Goal: Task Accomplishment & Management: Use online tool/utility

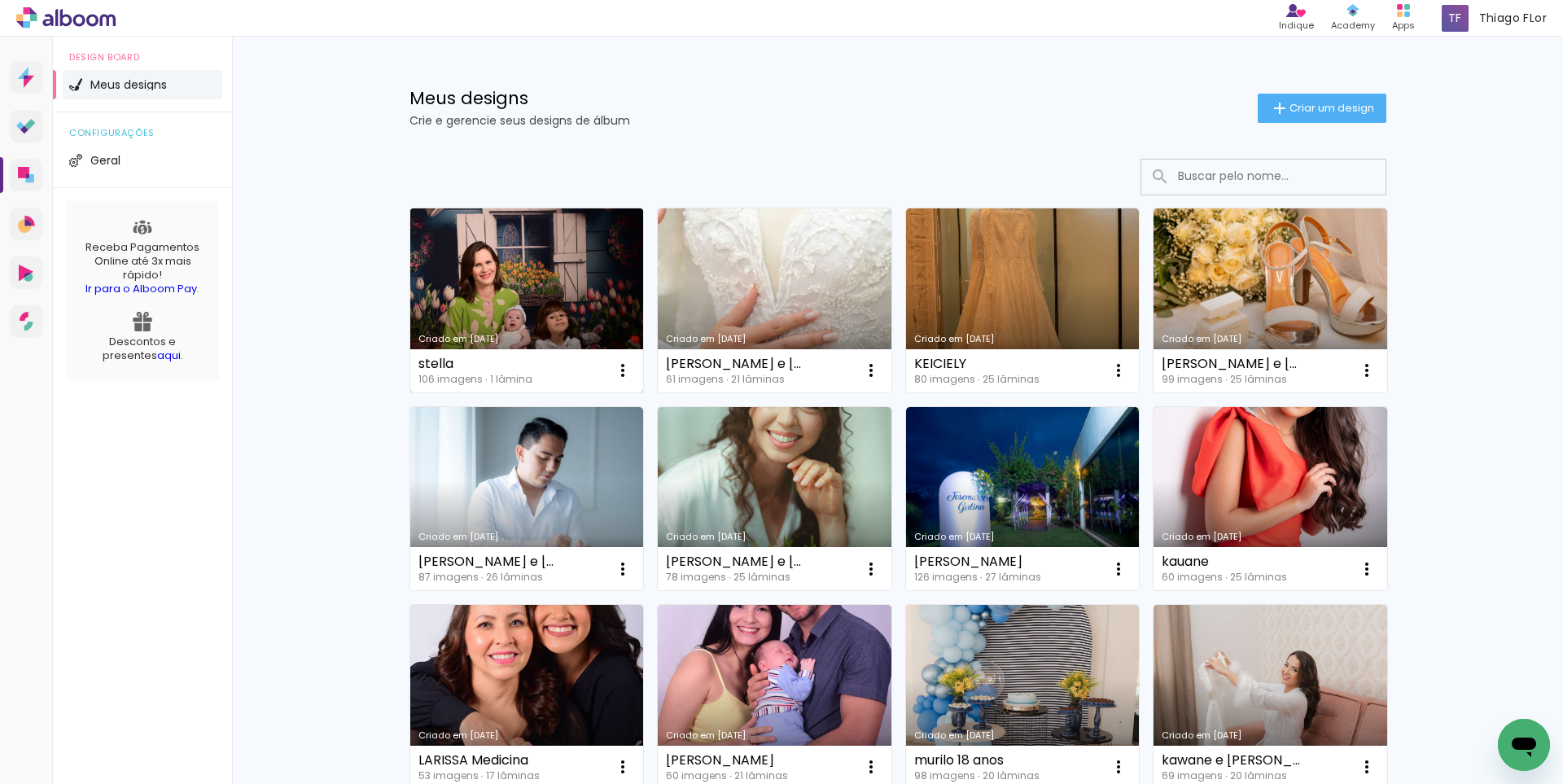
click at [591, 293] on link "Criado em [DATE]" at bounding box center [527, 300] width 234 height 184
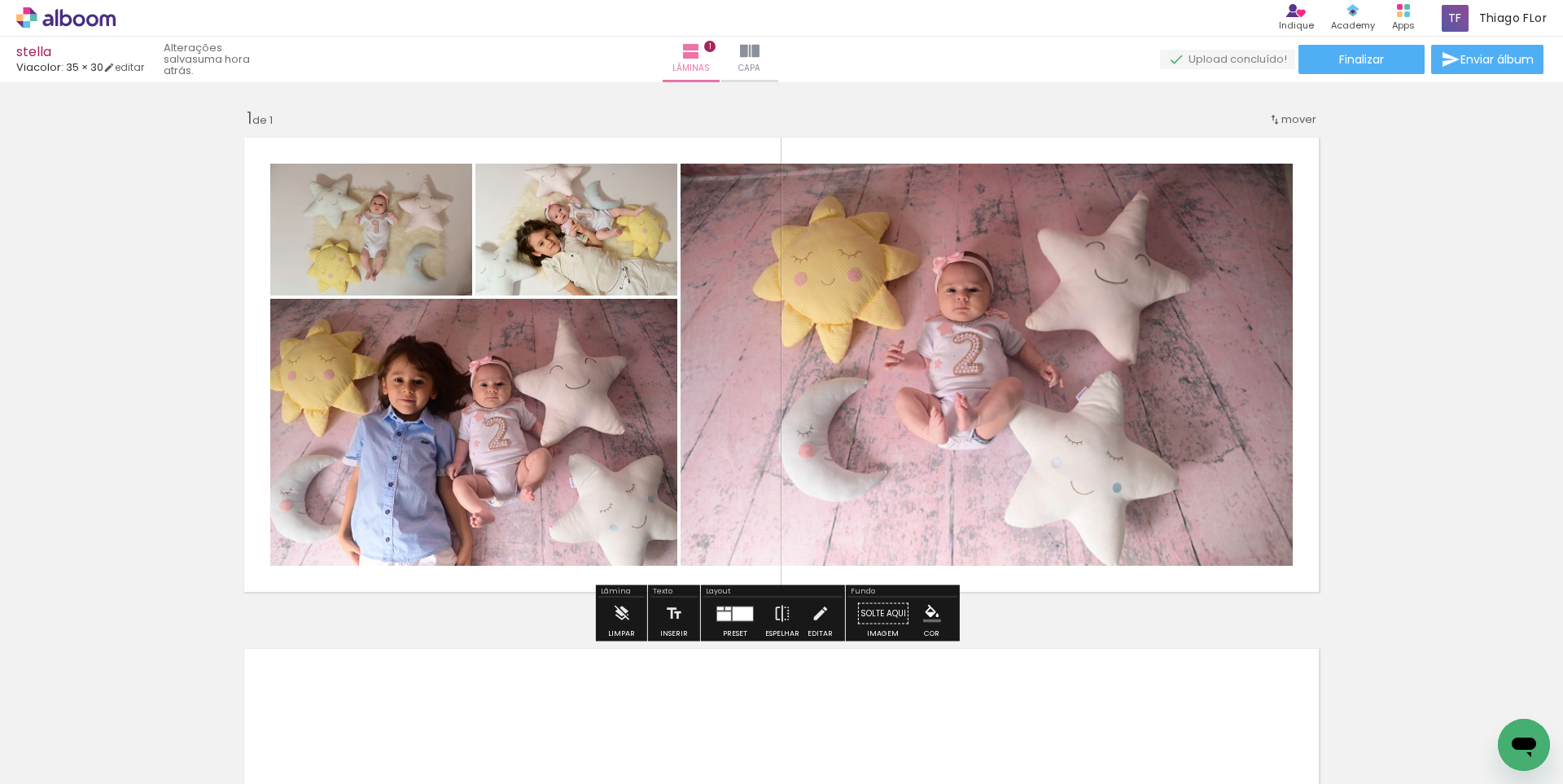
click at [747, 615] on div at bounding box center [743, 613] width 20 height 14
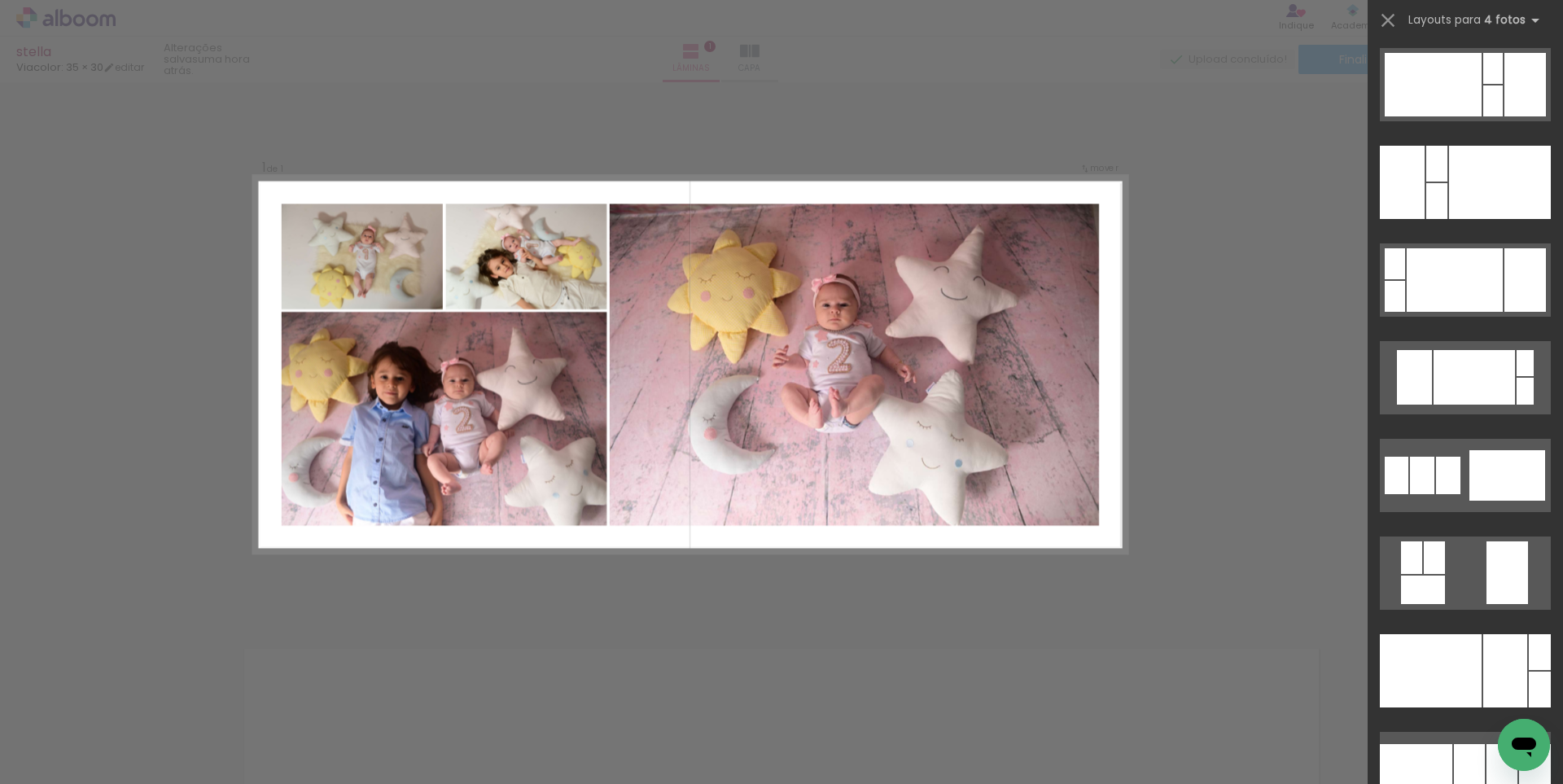
scroll to position [25086, 0]
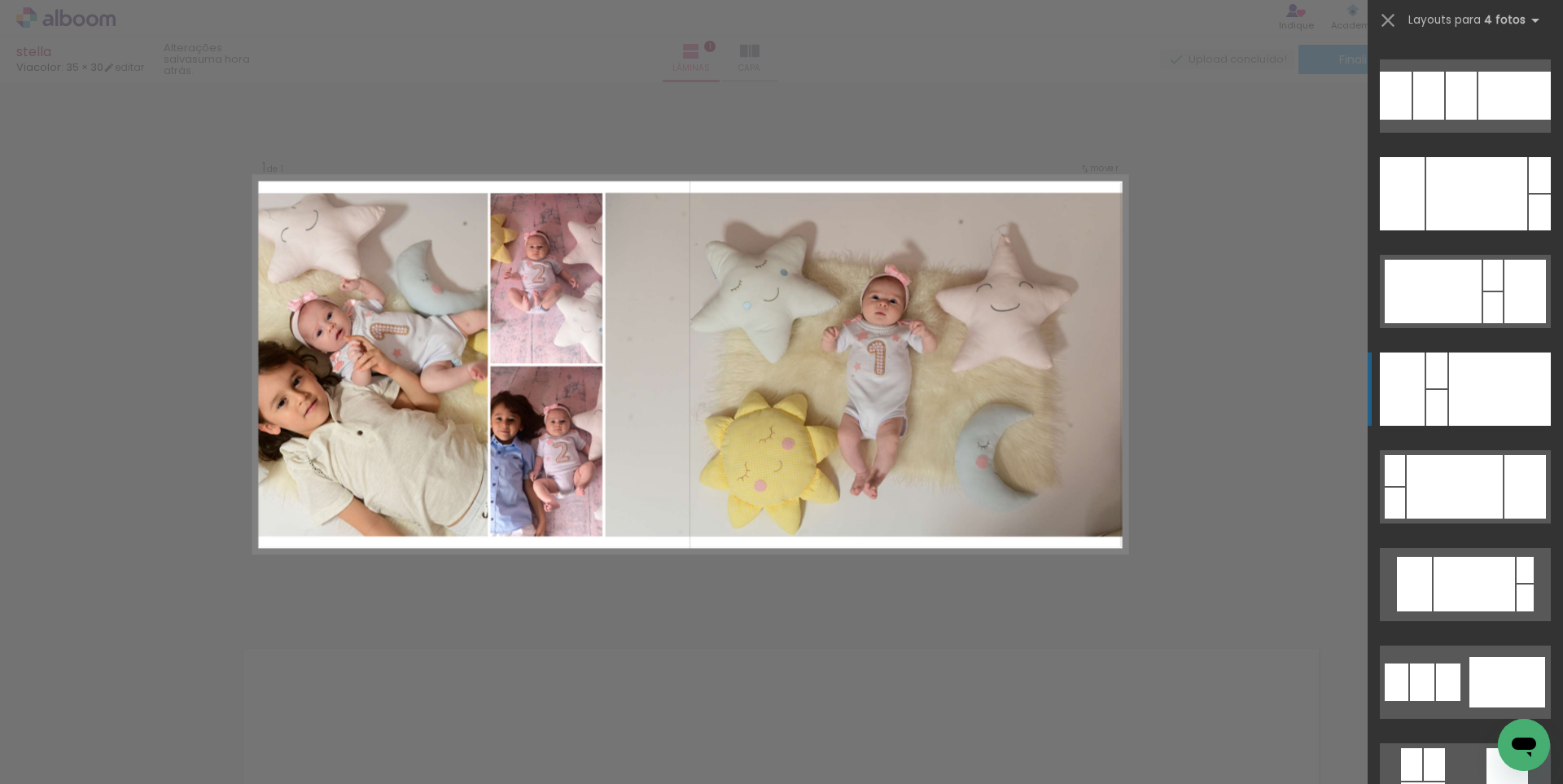
click at [1488, 388] on div at bounding box center [1499, 389] width 102 height 73
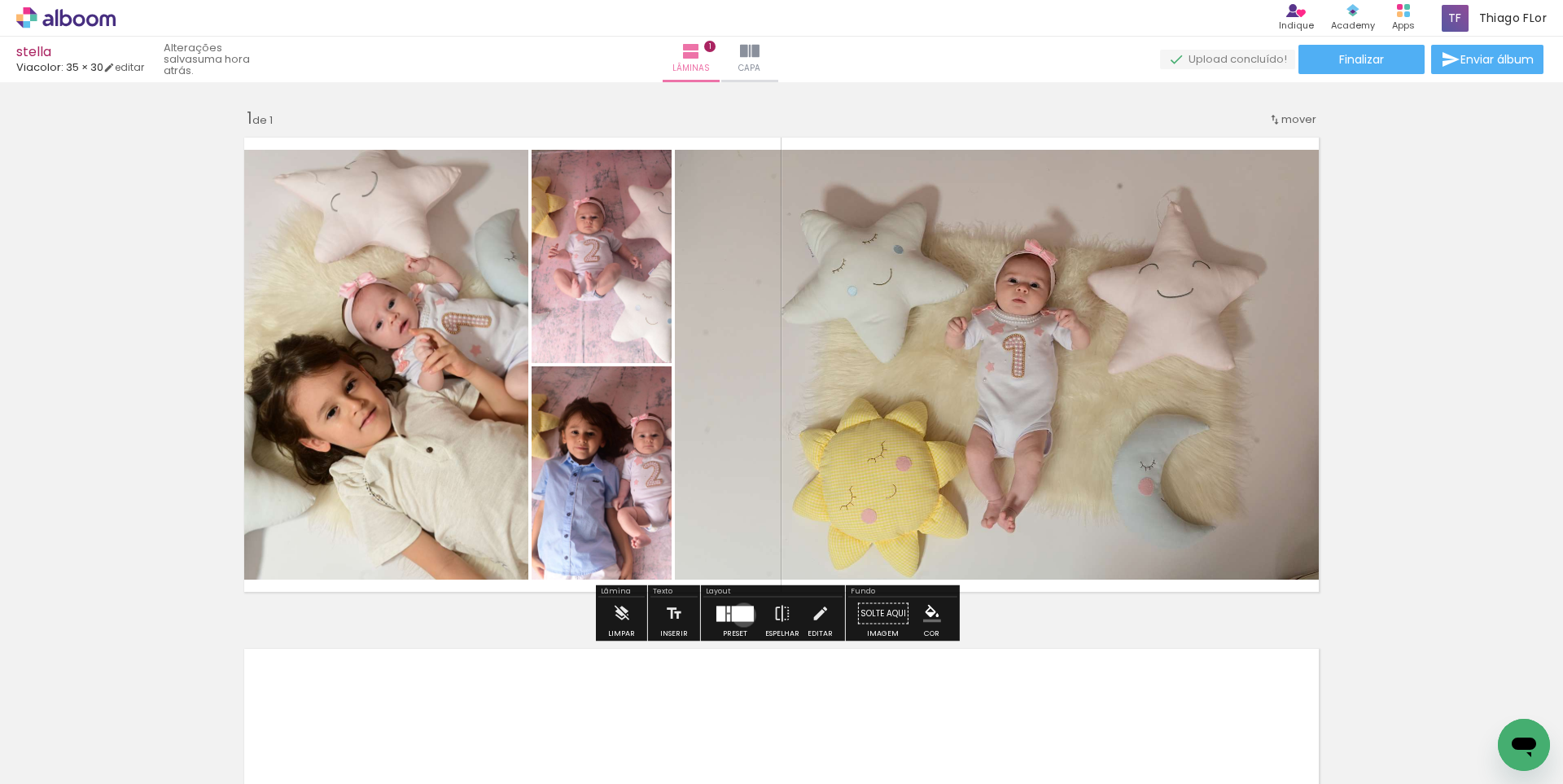
click at [740, 615] on div at bounding box center [743, 613] width 22 height 15
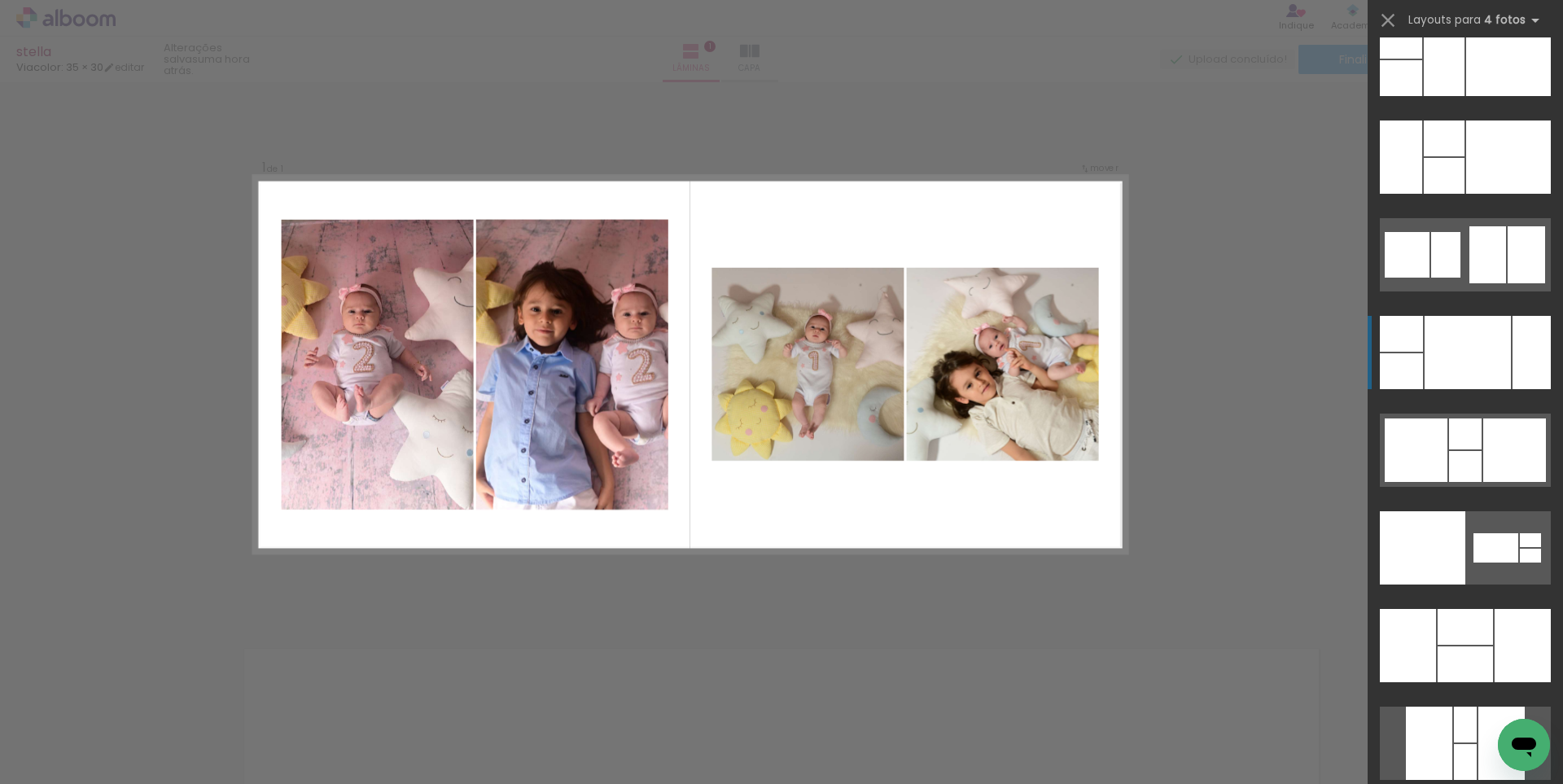
scroll to position [28563, 0]
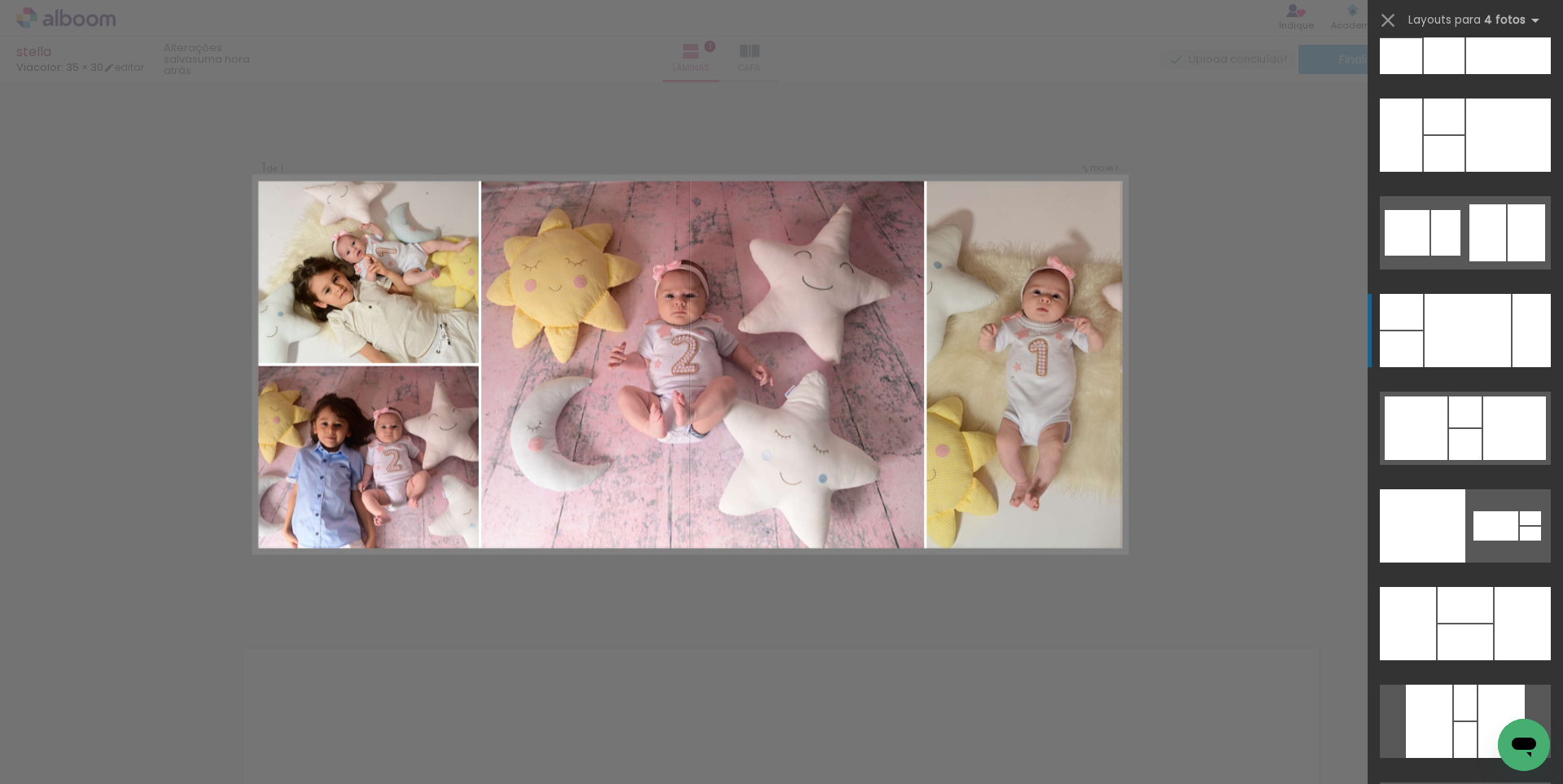
click at [1480, 350] on div at bounding box center [1468, 331] width 86 height 73
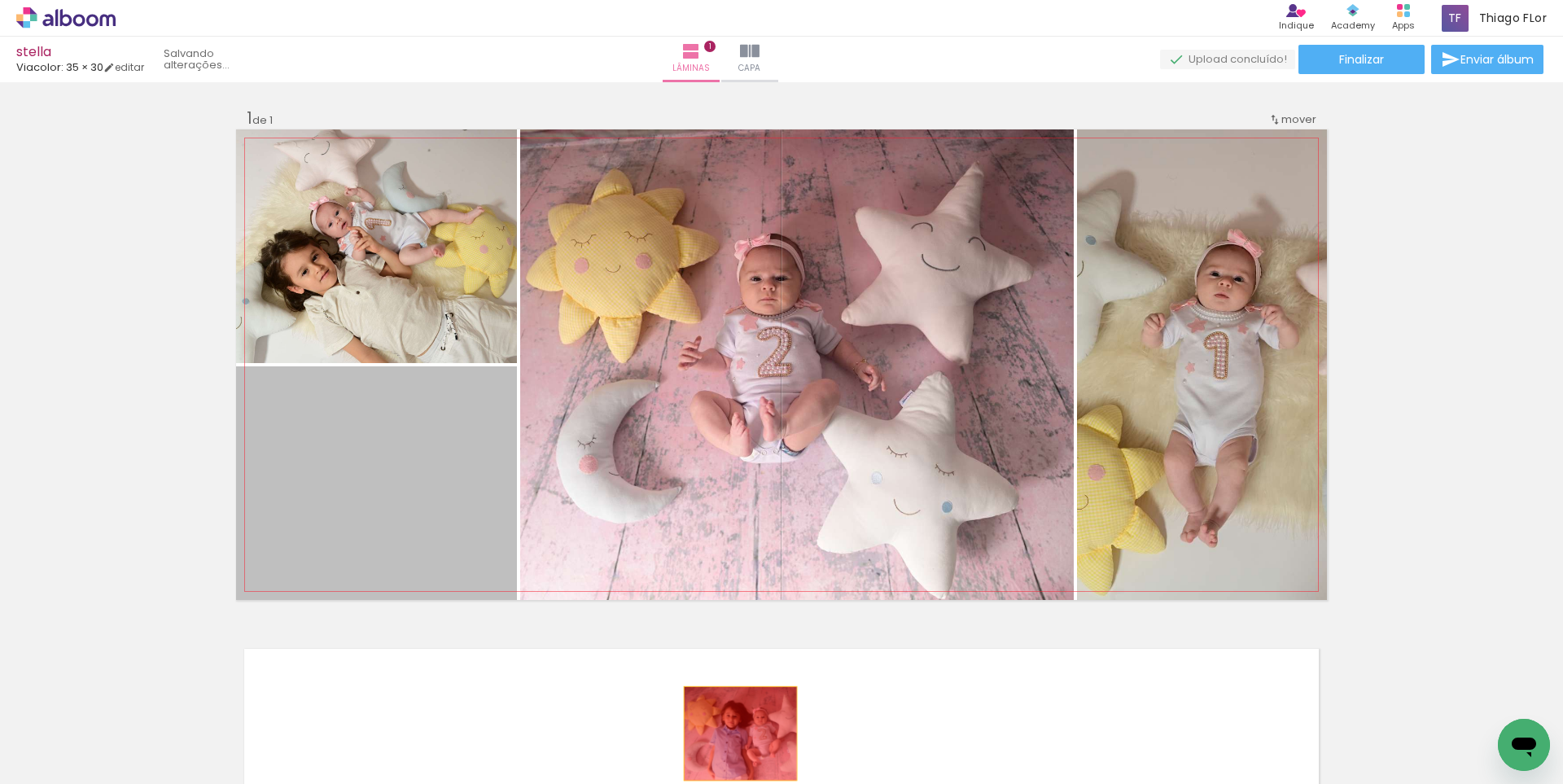
drag, startPoint x: 423, startPoint y: 486, endPoint x: 735, endPoint y: 734, distance: 398.6
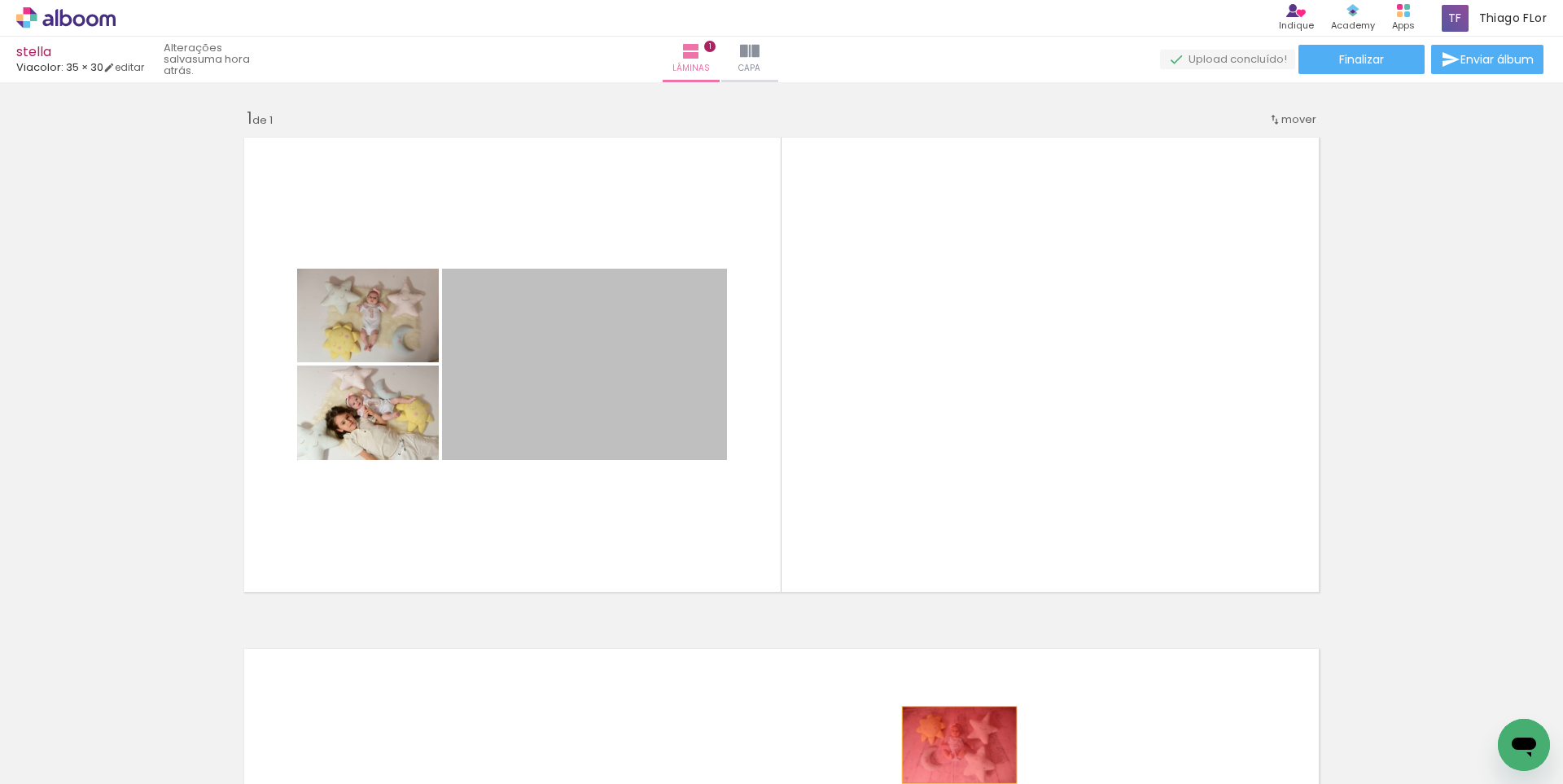
drag, startPoint x: 573, startPoint y: 395, endPoint x: 957, endPoint y: 730, distance: 509.6
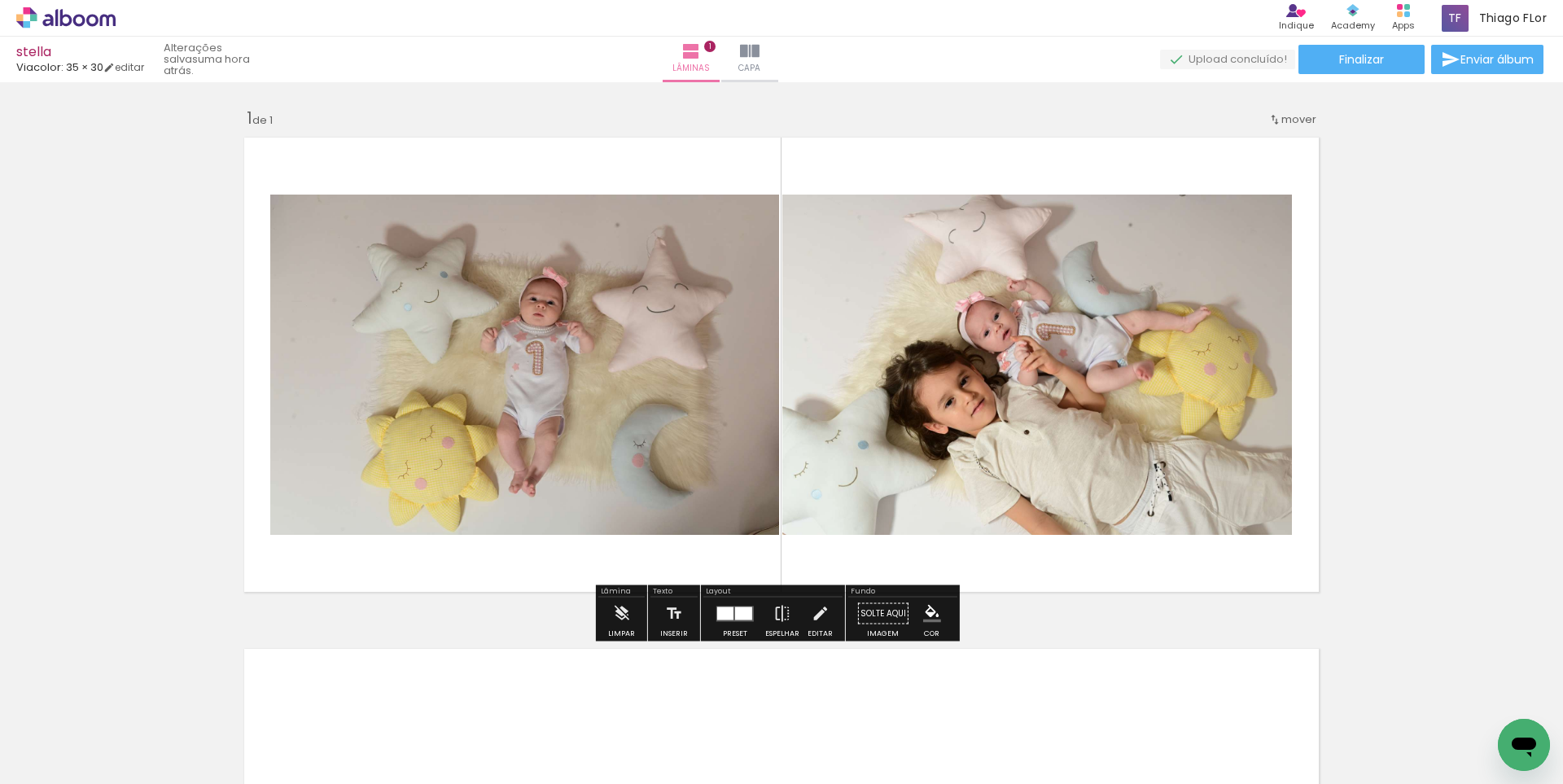
click at [738, 609] on div at bounding box center [744, 613] width 17 height 13
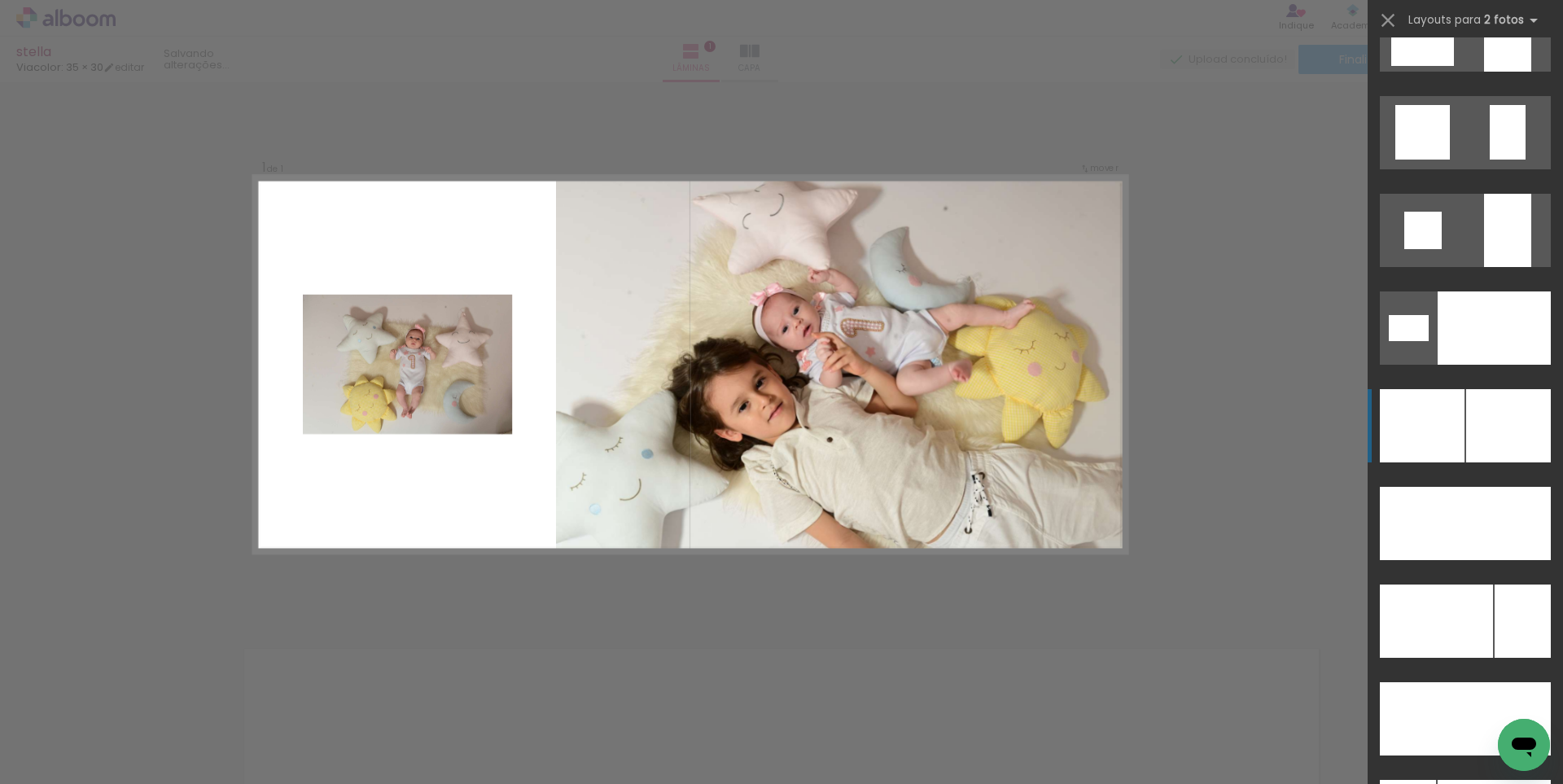
scroll to position [5373, 0]
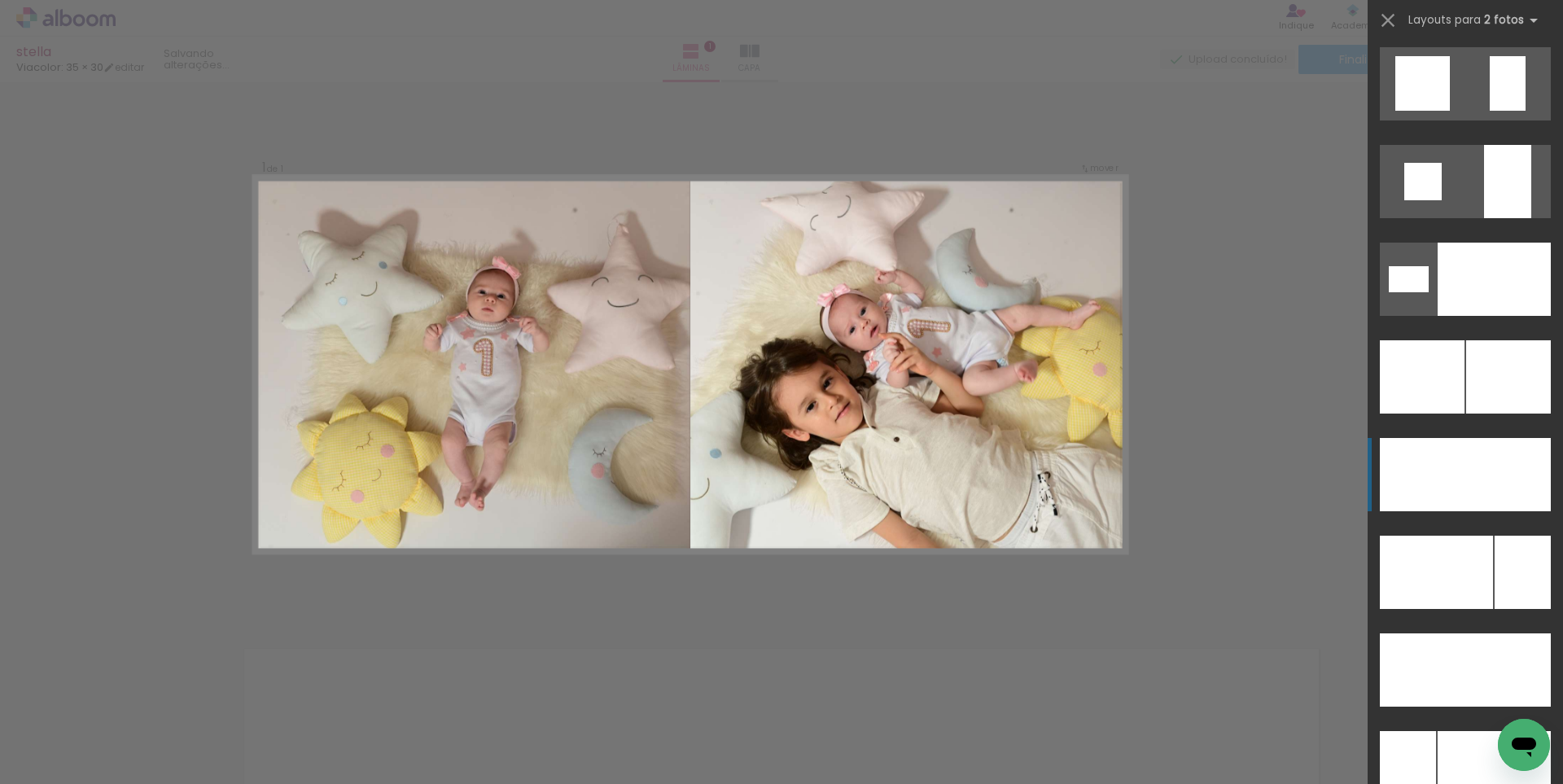
click at [1495, 218] on div at bounding box center [1508, 182] width 47 height 73
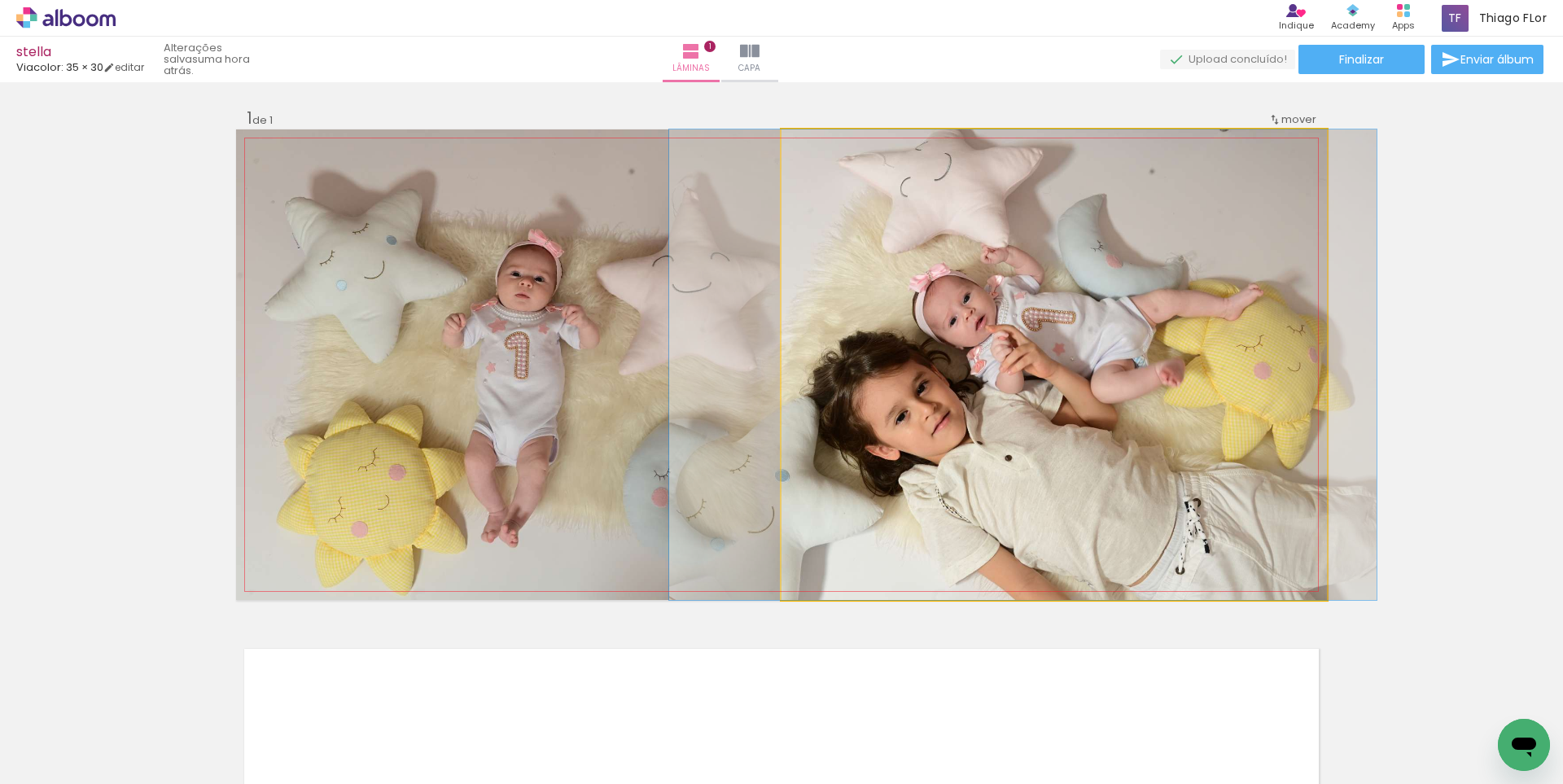
drag, startPoint x: 1110, startPoint y: 477, endPoint x: 1079, endPoint y: 470, distance: 31.8
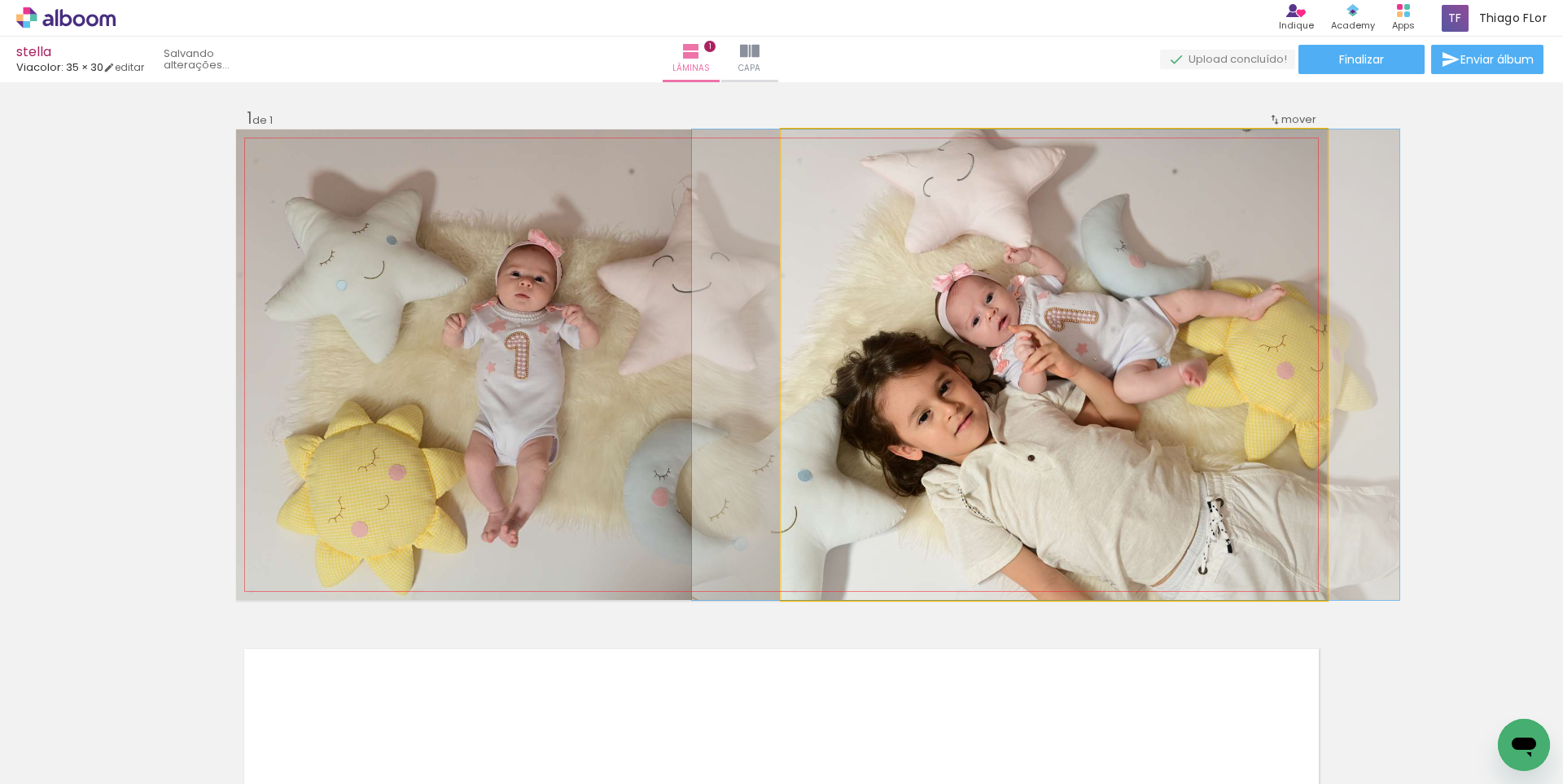
drag, startPoint x: 1084, startPoint y: 473, endPoint x: 1113, endPoint y: 466, distance: 29.8
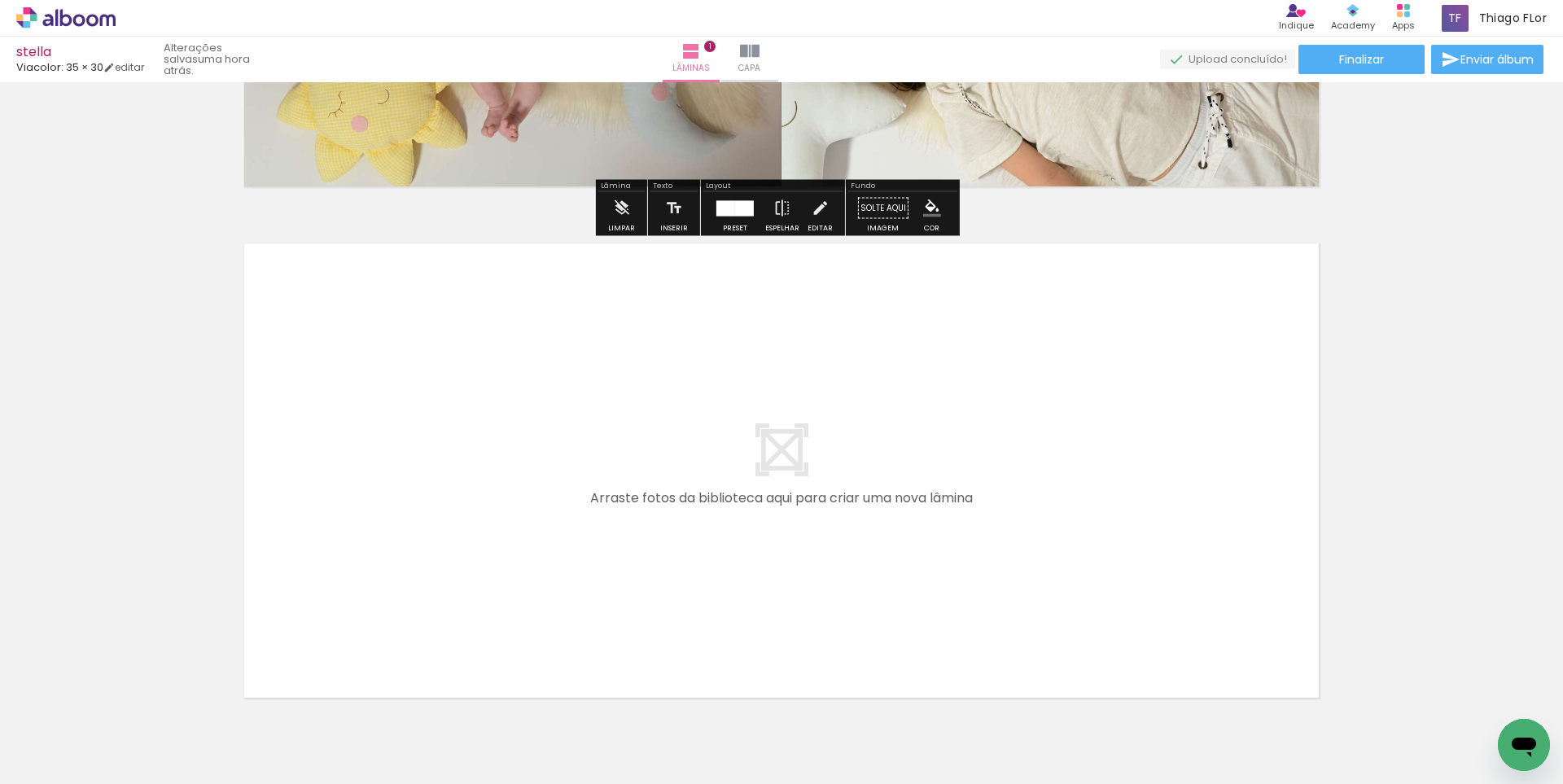
scroll to position [407, 0]
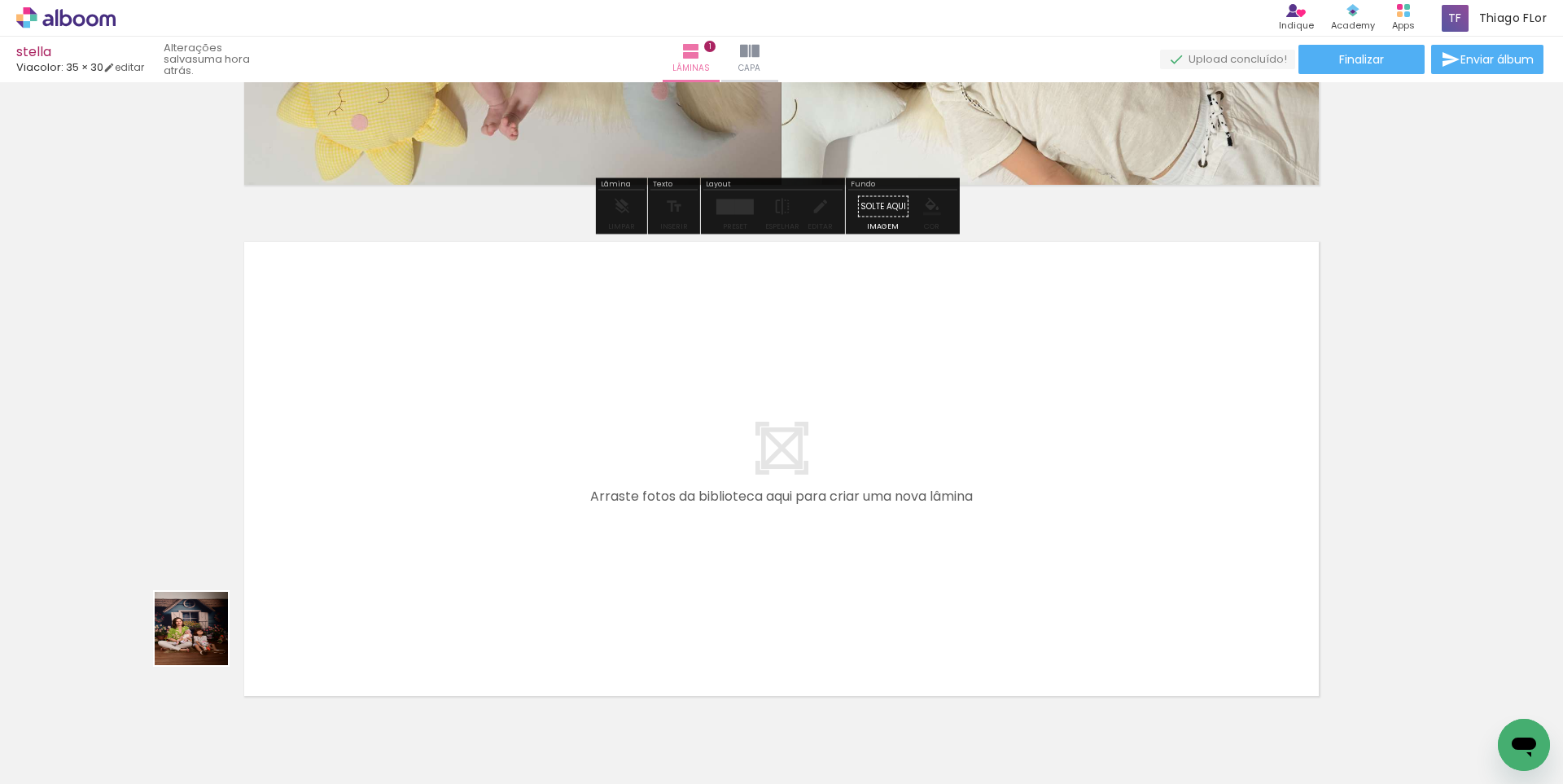
drag, startPoint x: 172, startPoint y: 721, endPoint x: 204, endPoint y: 641, distance: 86.2
click at [204, 641] on quentale-workspace at bounding box center [781, 392] width 1563 height 784
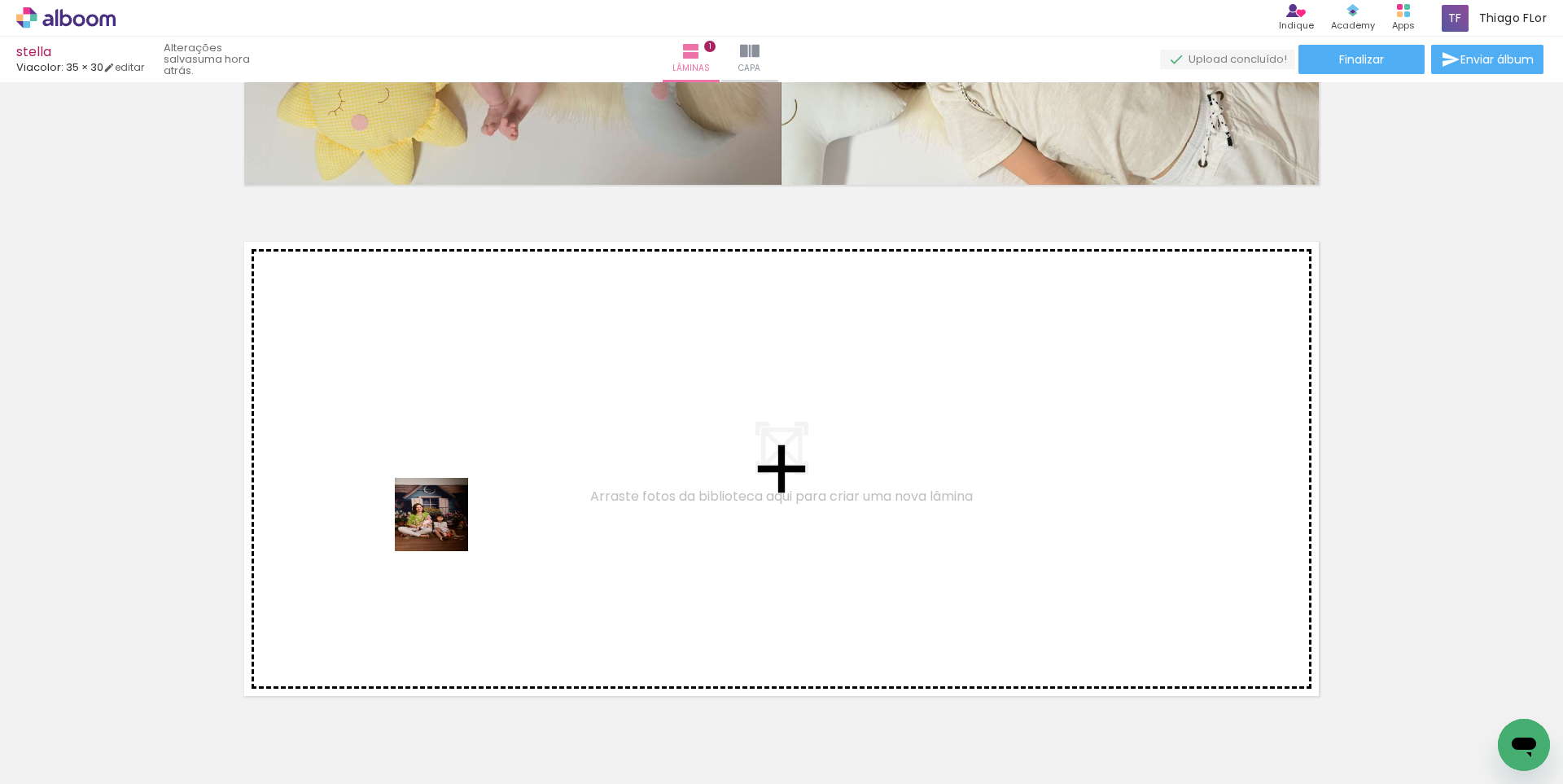
drag, startPoint x: 175, startPoint y: 738, endPoint x: 334, endPoint y: 774, distance: 163.0
click at [441, 527] on quentale-workspace at bounding box center [781, 392] width 1563 height 784
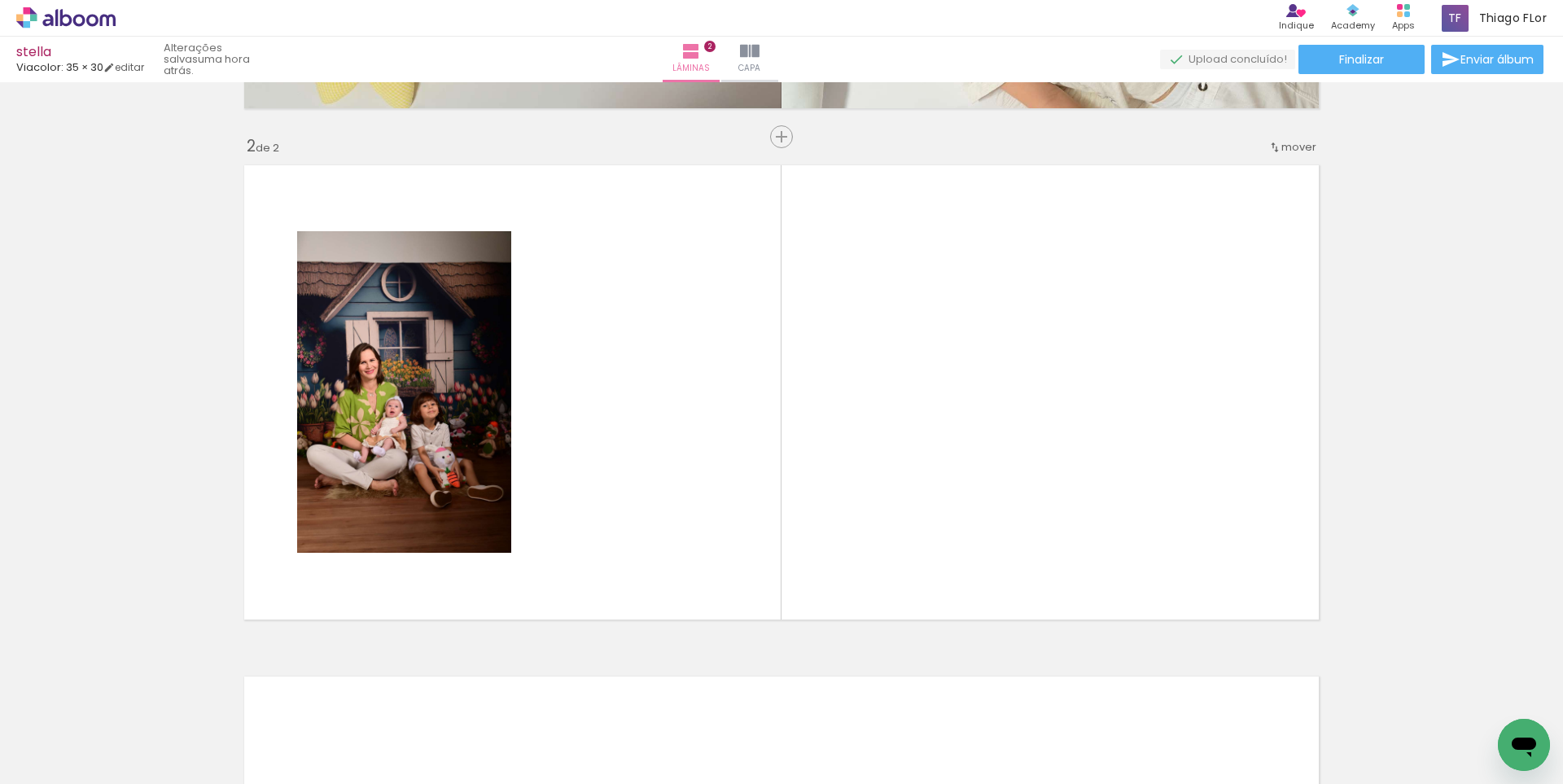
scroll to position [494, 0]
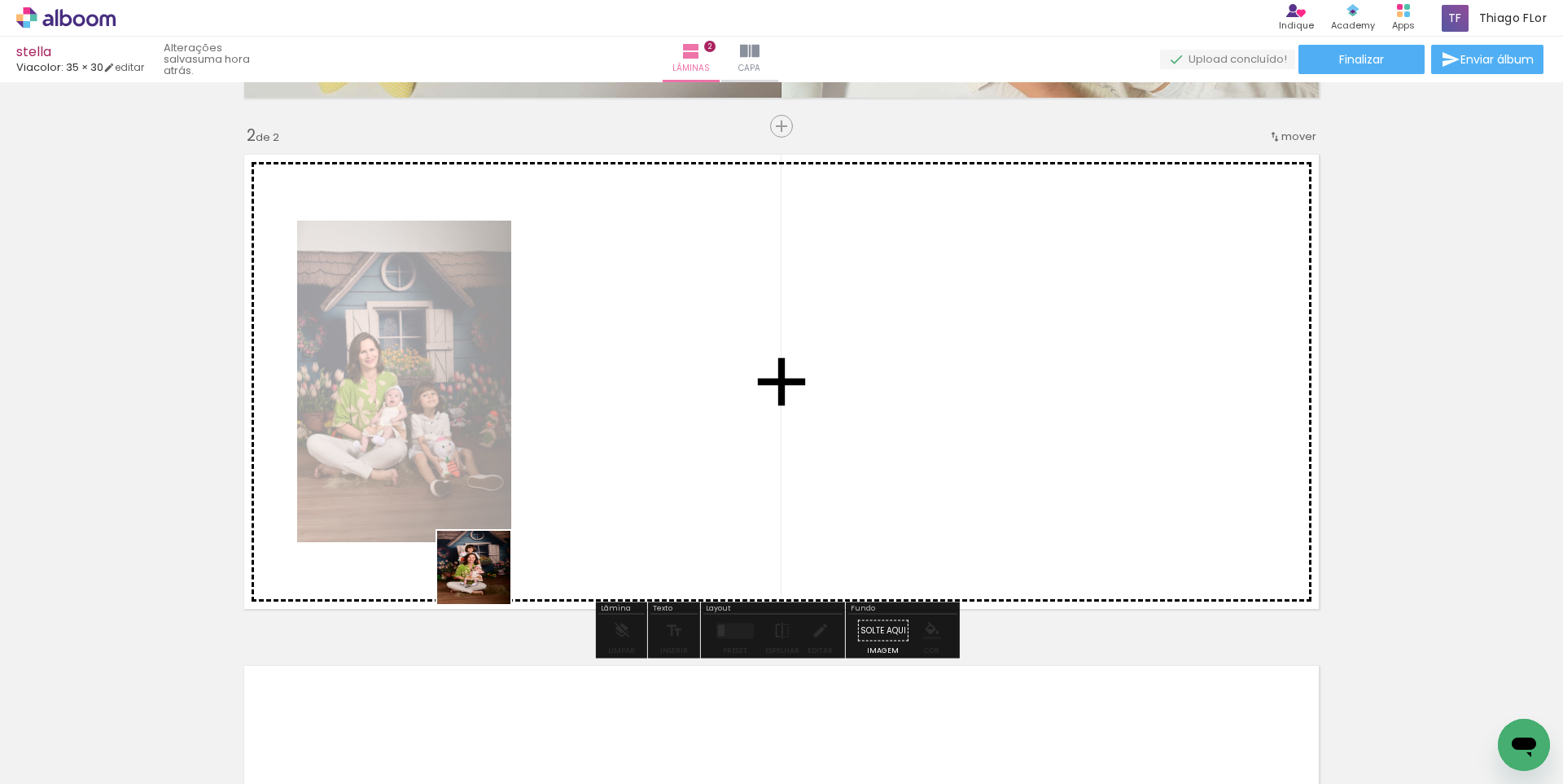
drag, startPoint x: 252, startPoint y: 734, endPoint x: 340, endPoint y: 742, distance: 88.4
click at [525, 508] on quentale-workspace at bounding box center [781, 392] width 1563 height 784
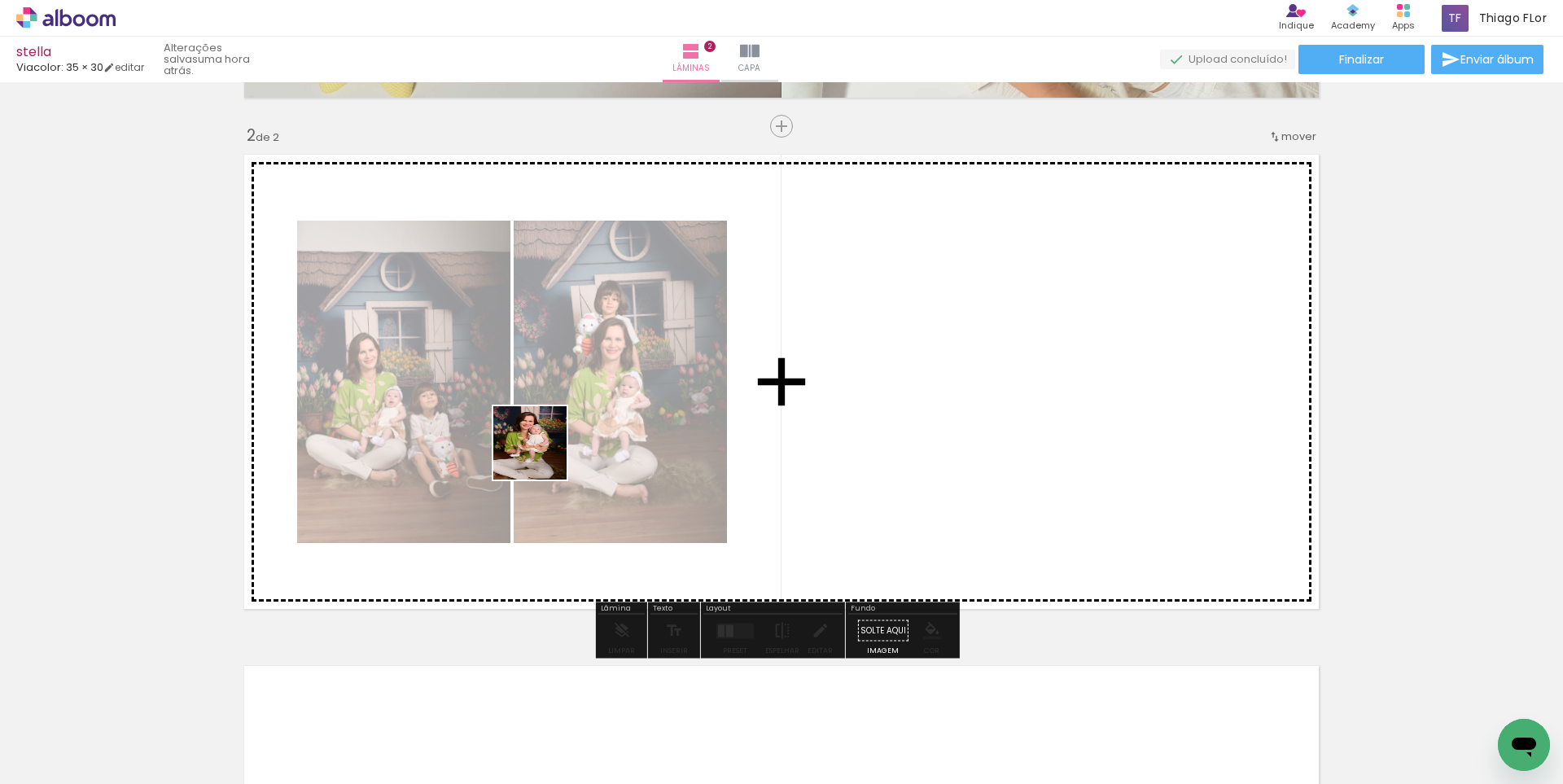
drag, startPoint x: 501, startPoint y: 559, endPoint x: 542, endPoint y: 455, distance: 111.8
click at [542, 455] on quentale-workspace at bounding box center [781, 392] width 1563 height 784
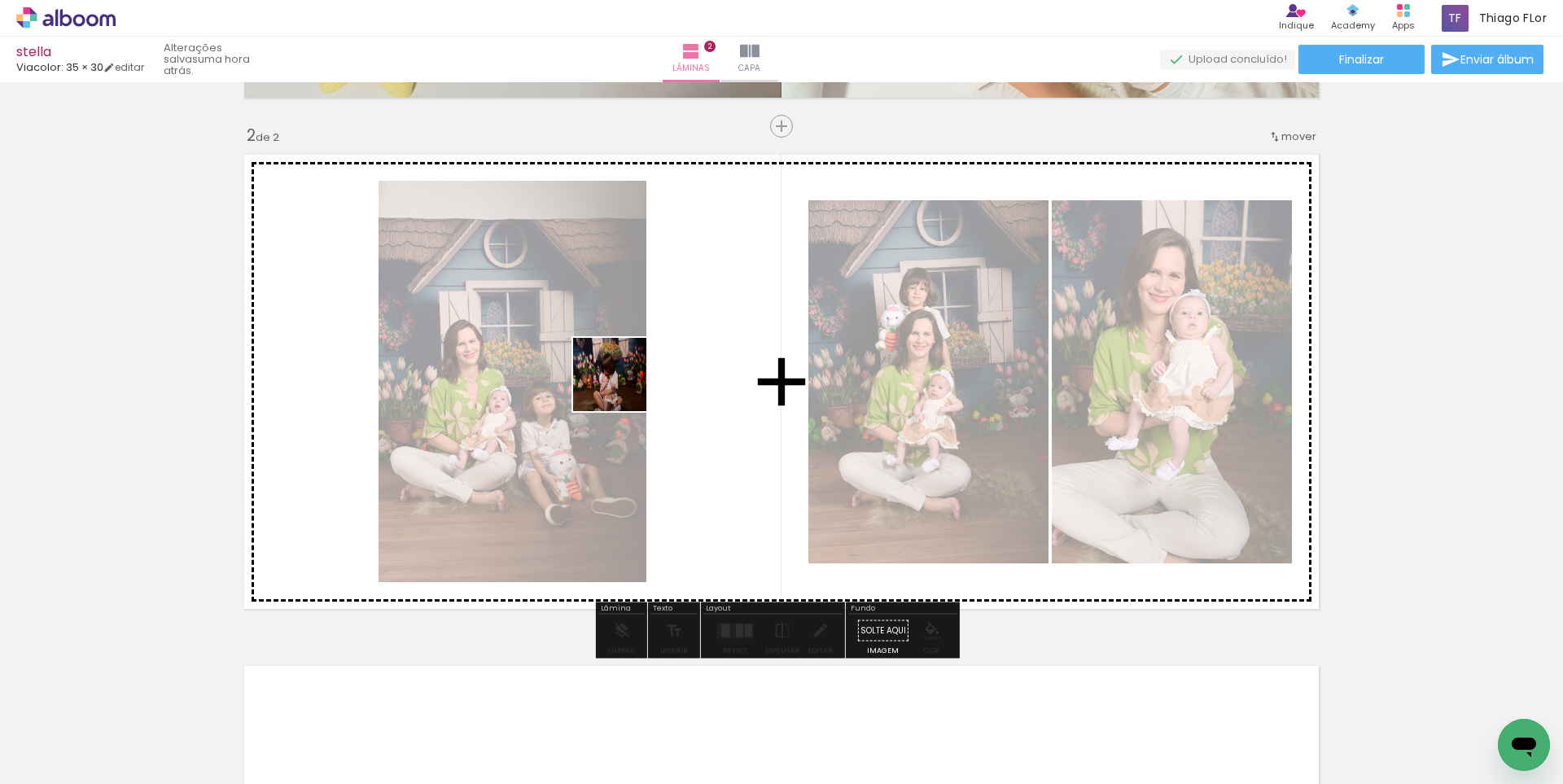
drag, startPoint x: 584, startPoint y: 432, endPoint x: 622, endPoint y: 387, distance: 58.9
click at [622, 387] on quentale-workspace at bounding box center [781, 392] width 1563 height 784
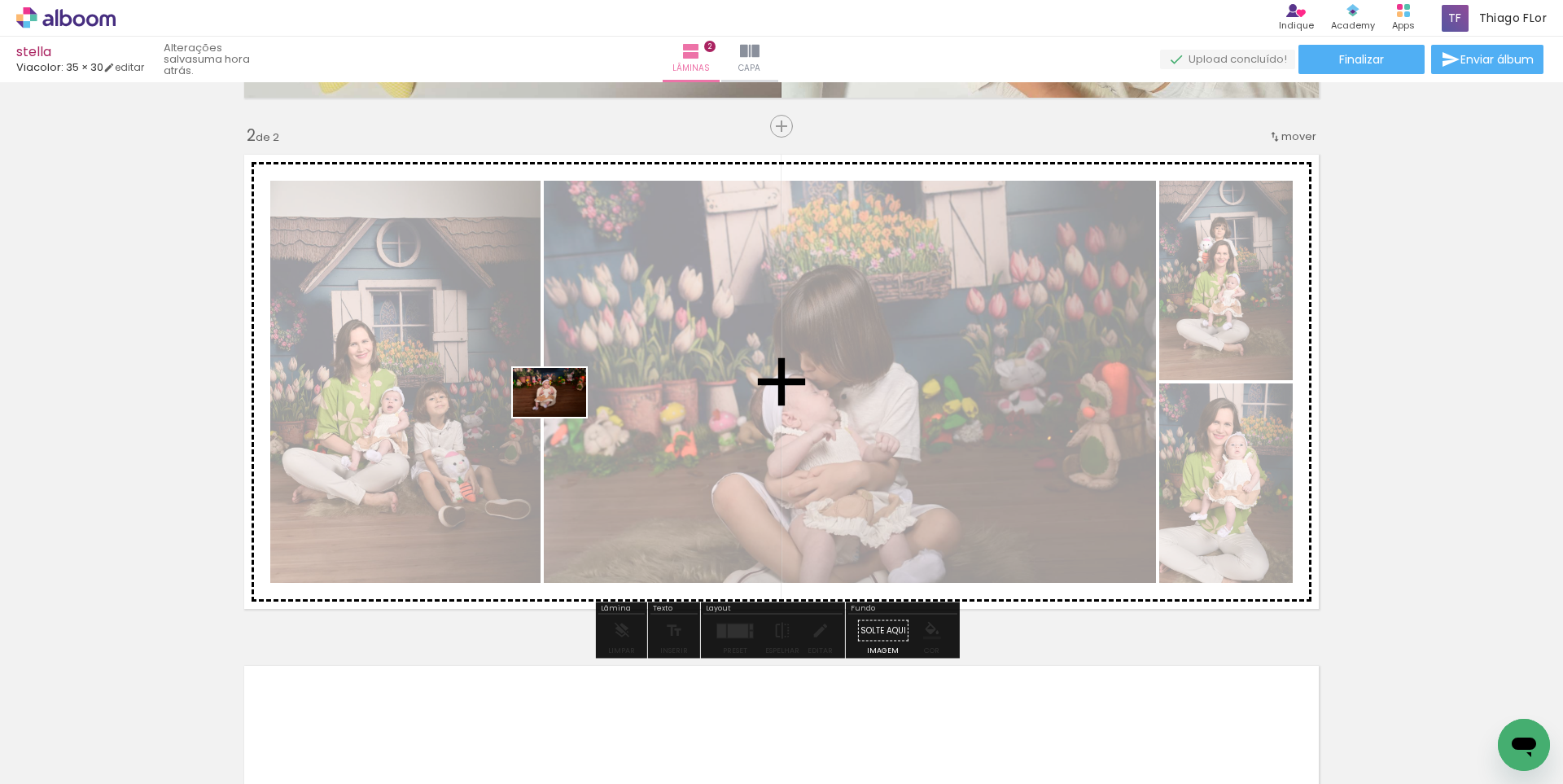
drag, startPoint x: 547, startPoint y: 740, endPoint x: 562, endPoint y: 417, distance: 323.3
click at [562, 417] on quentale-workspace at bounding box center [781, 392] width 1563 height 784
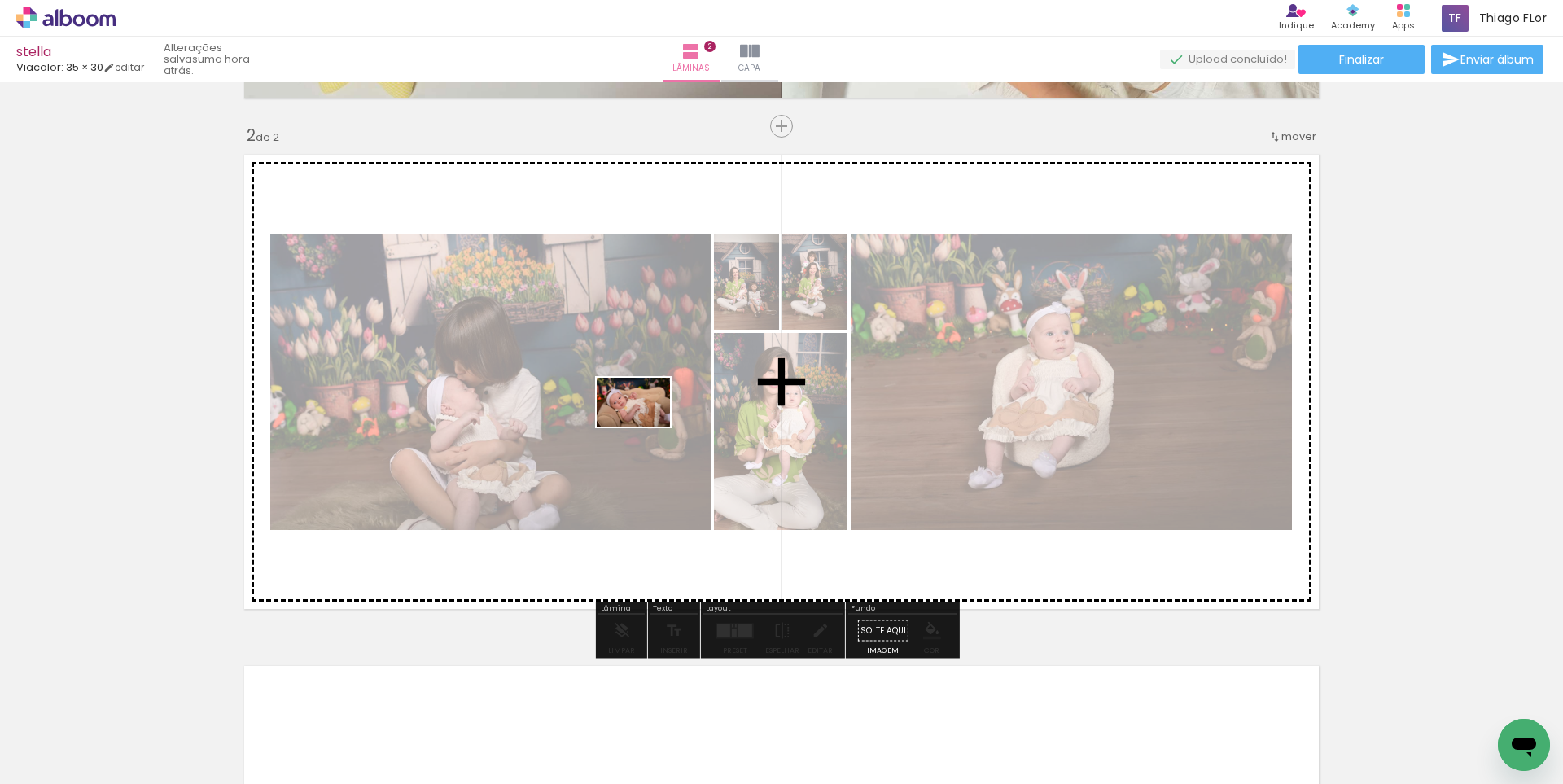
drag, startPoint x: 644, startPoint y: 720, endPoint x: 648, endPoint y: 390, distance: 330.0
click at [648, 390] on quentale-workspace at bounding box center [781, 392] width 1563 height 784
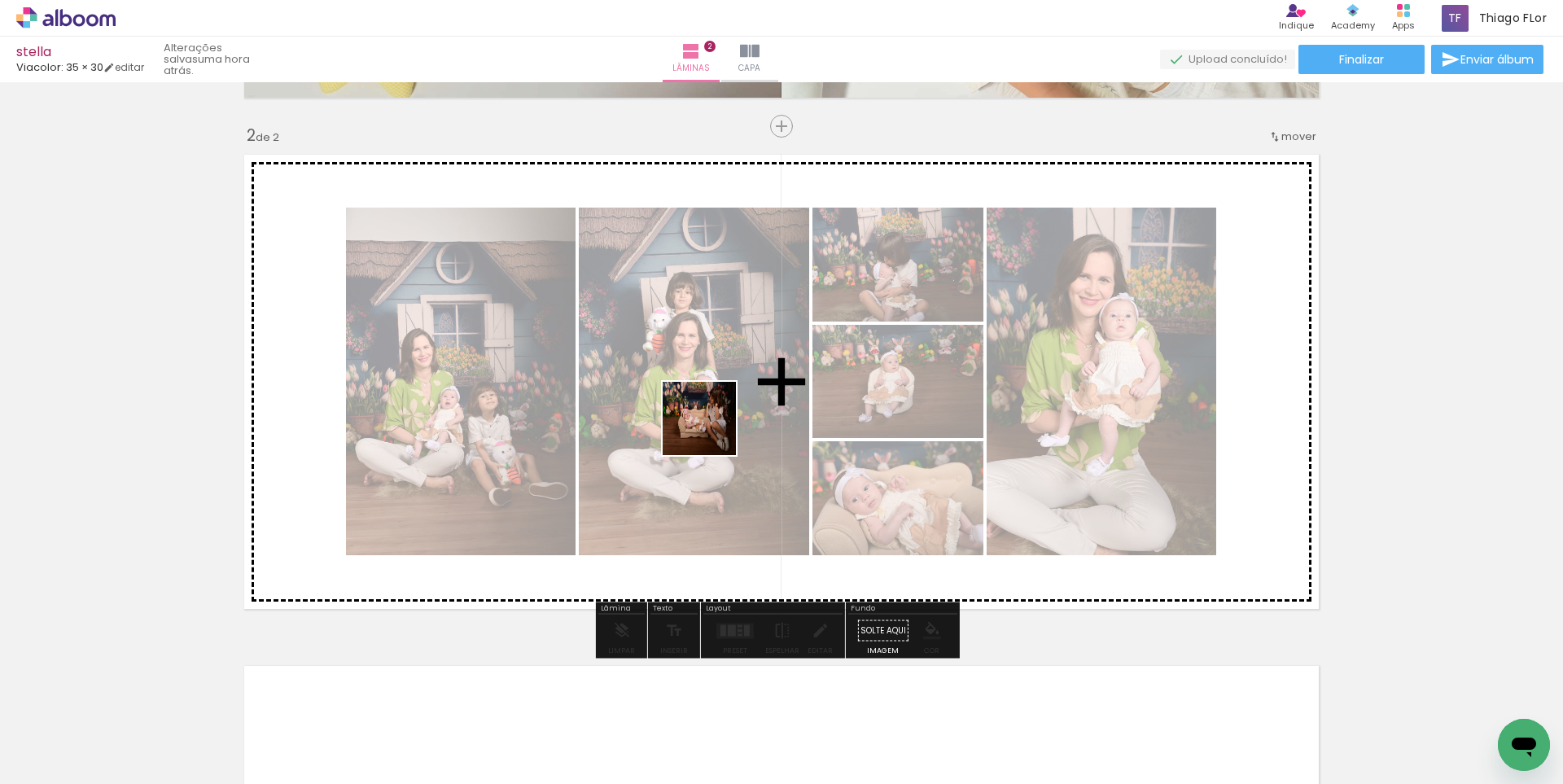
drag, startPoint x: 725, startPoint y: 593, endPoint x: 712, endPoint y: 428, distance: 165.5
click at [712, 428] on quentale-workspace at bounding box center [781, 392] width 1563 height 784
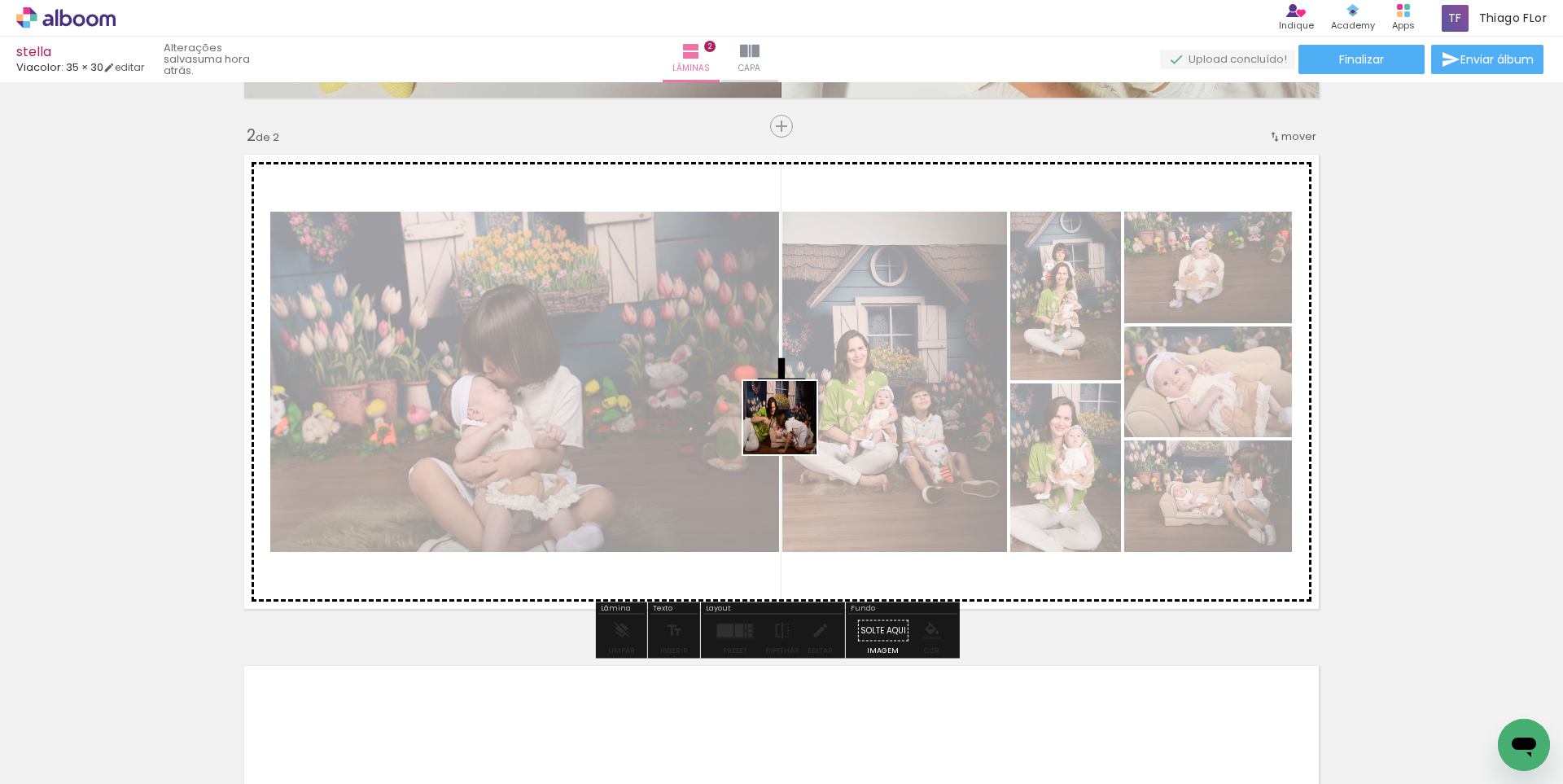
drag, startPoint x: 798, startPoint y: 476, endPoint x: 784, endPoint y: 389, distance: 88.1
click at [784, 389] on quentale-workspace at bounding box center [781, 392] width 1563 height 784
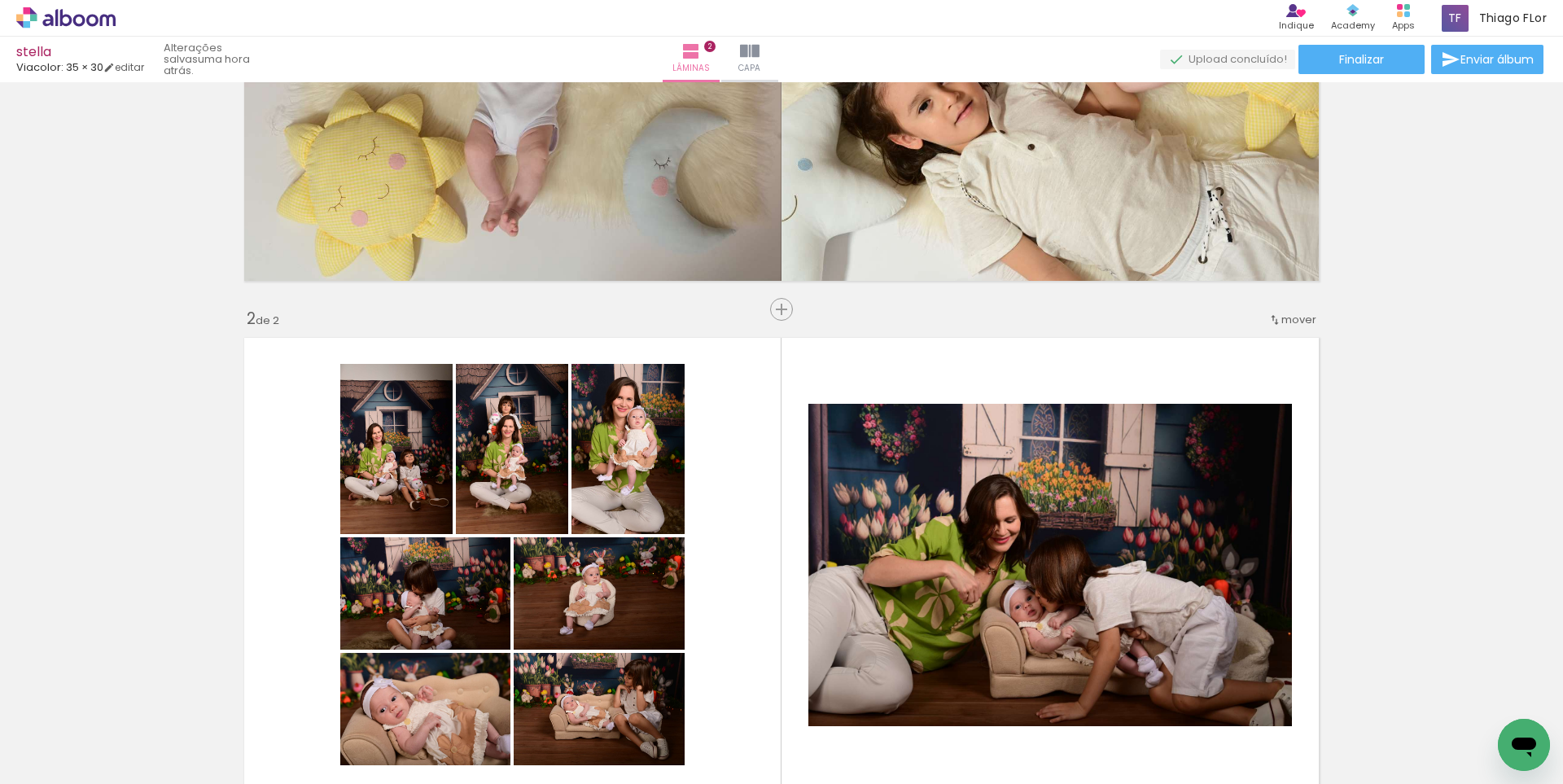
scroll to position [488, 0]
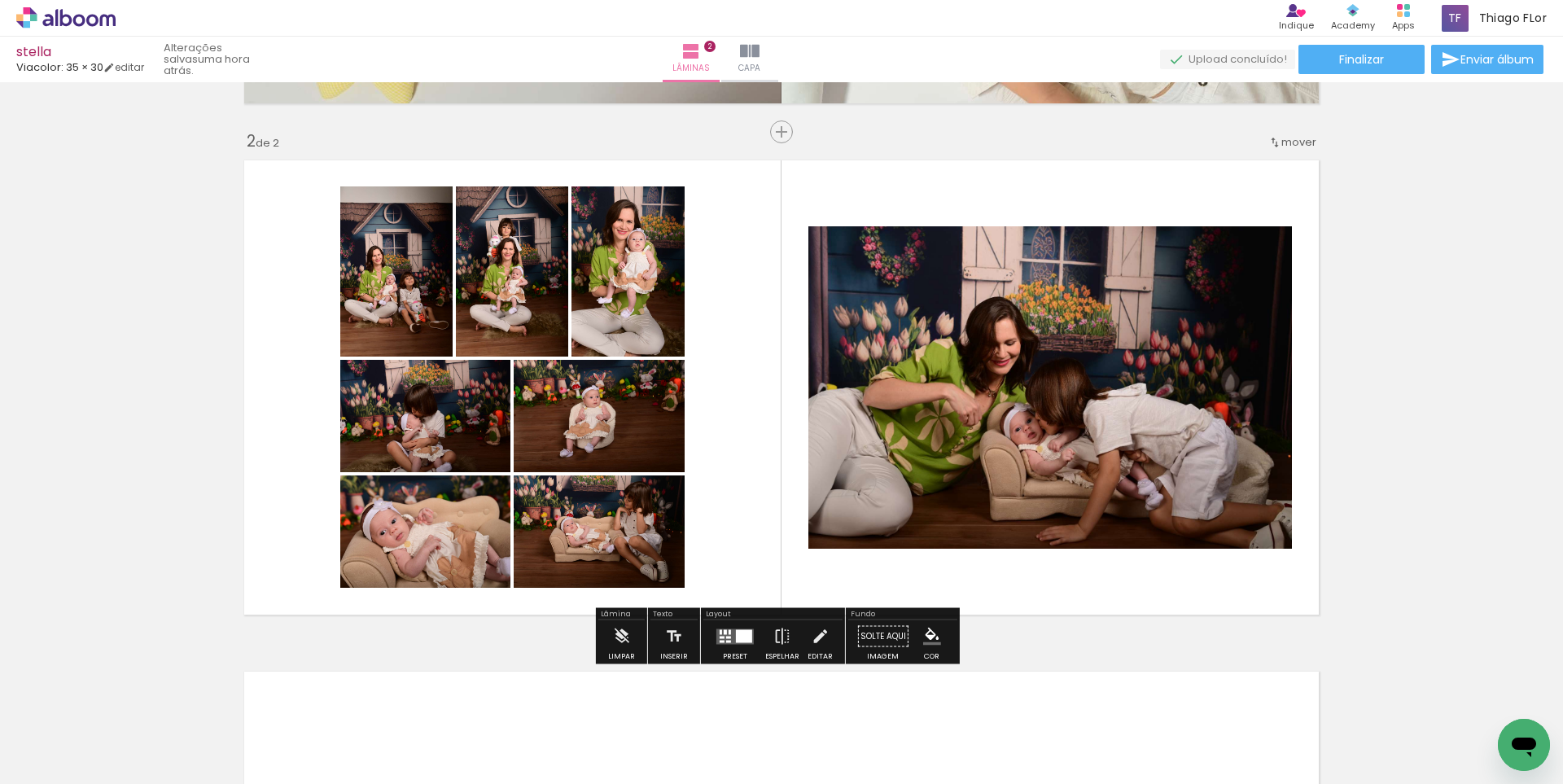
click at [719, 633] on quentale-layouter at bounding box center [735, 636] width 37 height 15
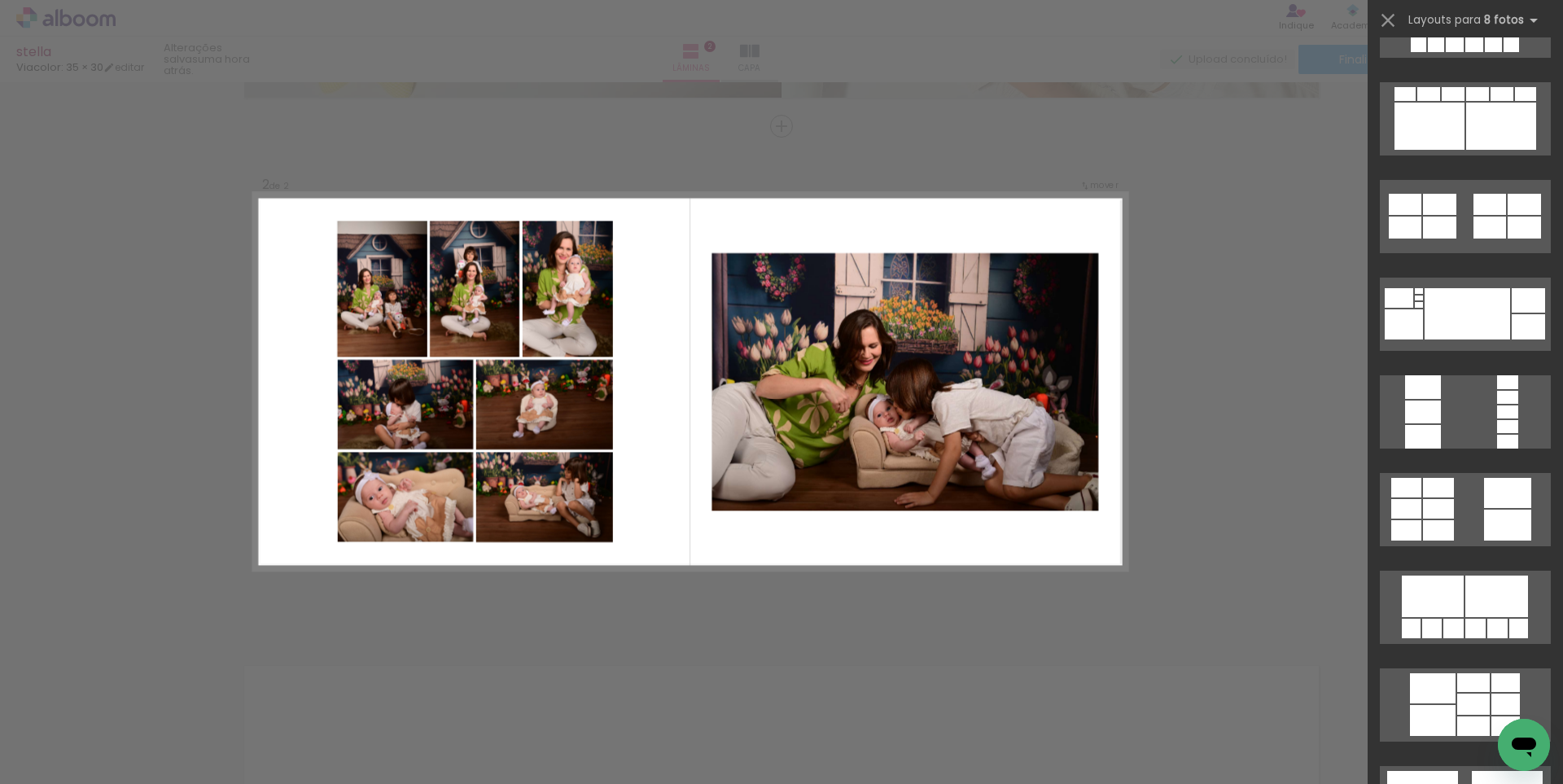
scroll to position [3335, 0]
